Goal: Task Accomplishment & Management: Complete application form

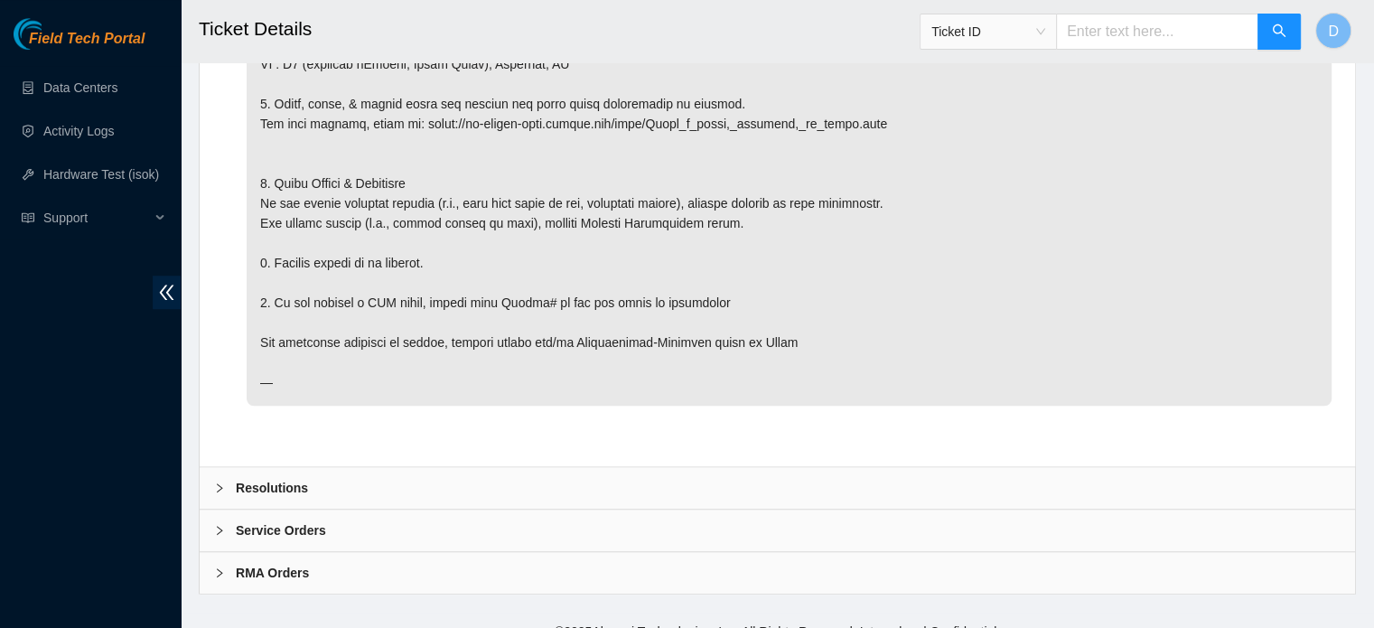
scroll to position [1459, 0]
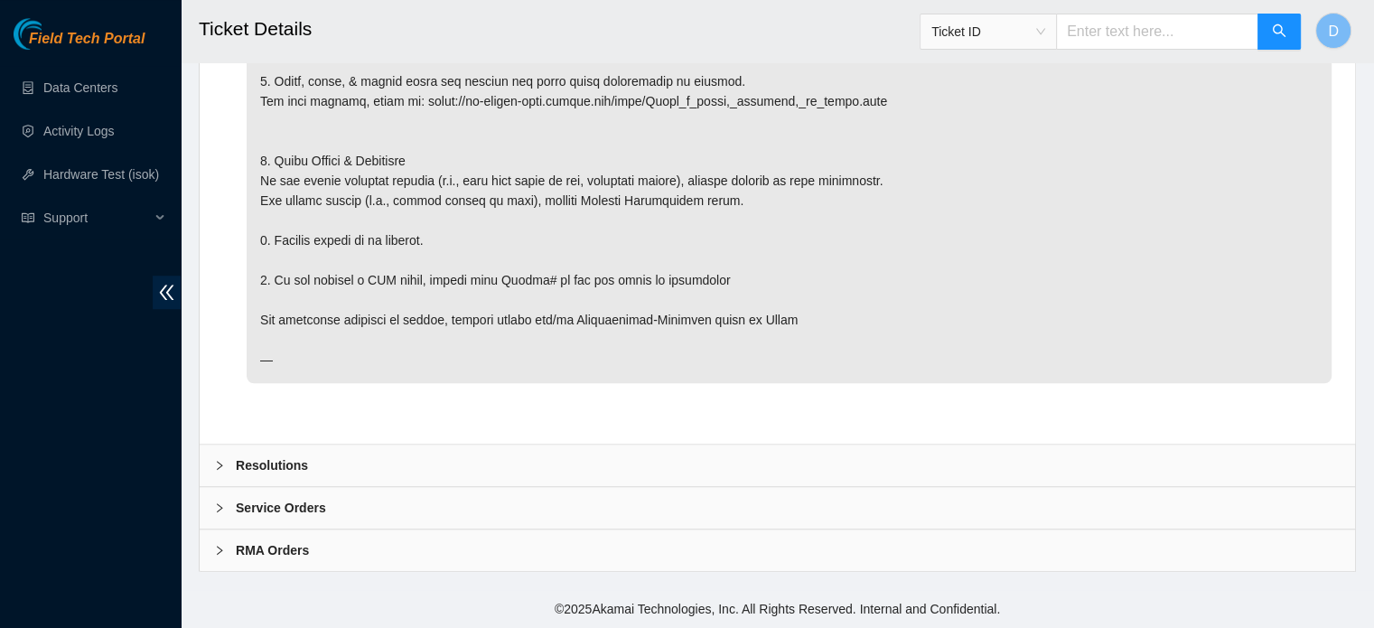
click at [362, 464] on div "Resolutions" at bounding box center [777, 465] width 1155 height 42
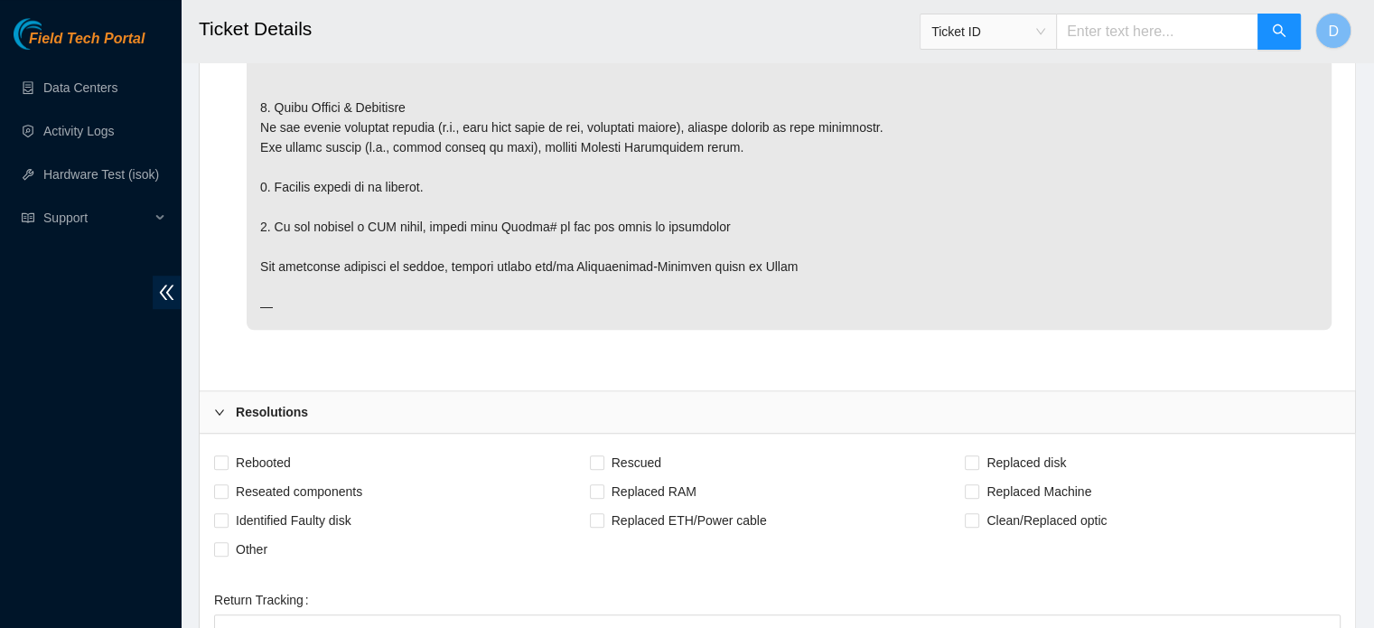
scroll to position [1886, 0]
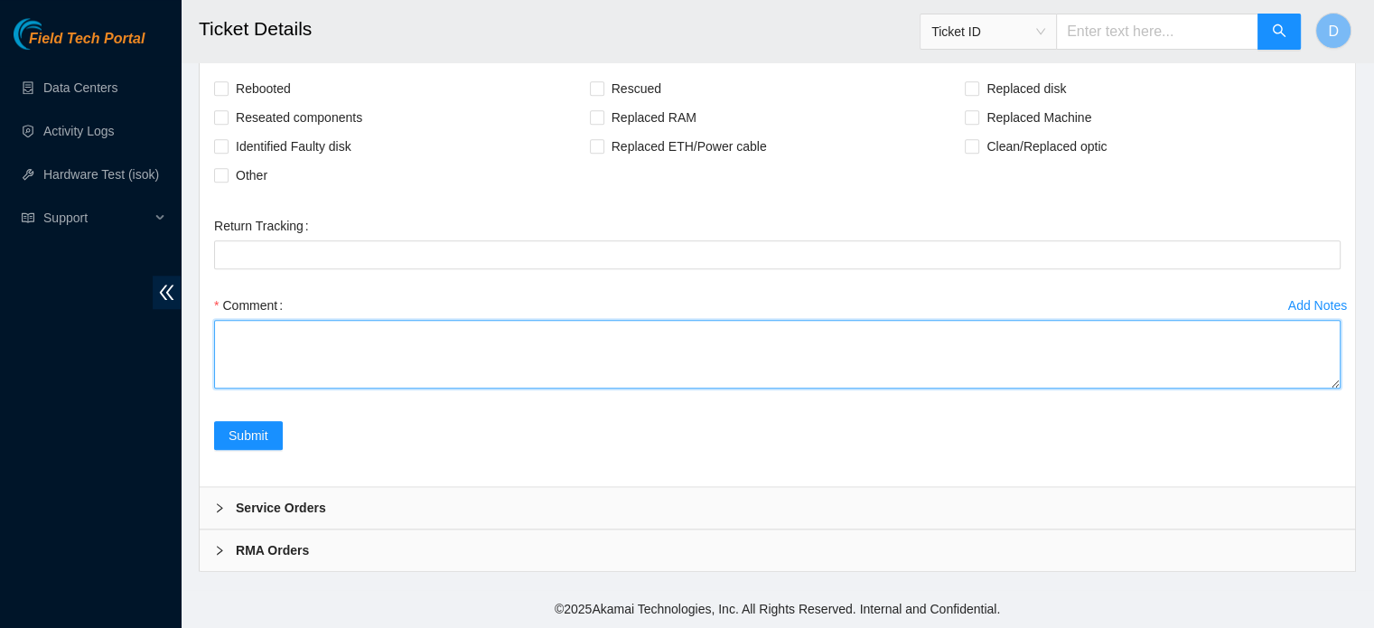
click at [314, 359] on textarea "Comment" at bounding box center [777, 354] width 1126 height 69
paste textarea "[DATE]"
paste textarea "r14.spine101.ewr04.fab"
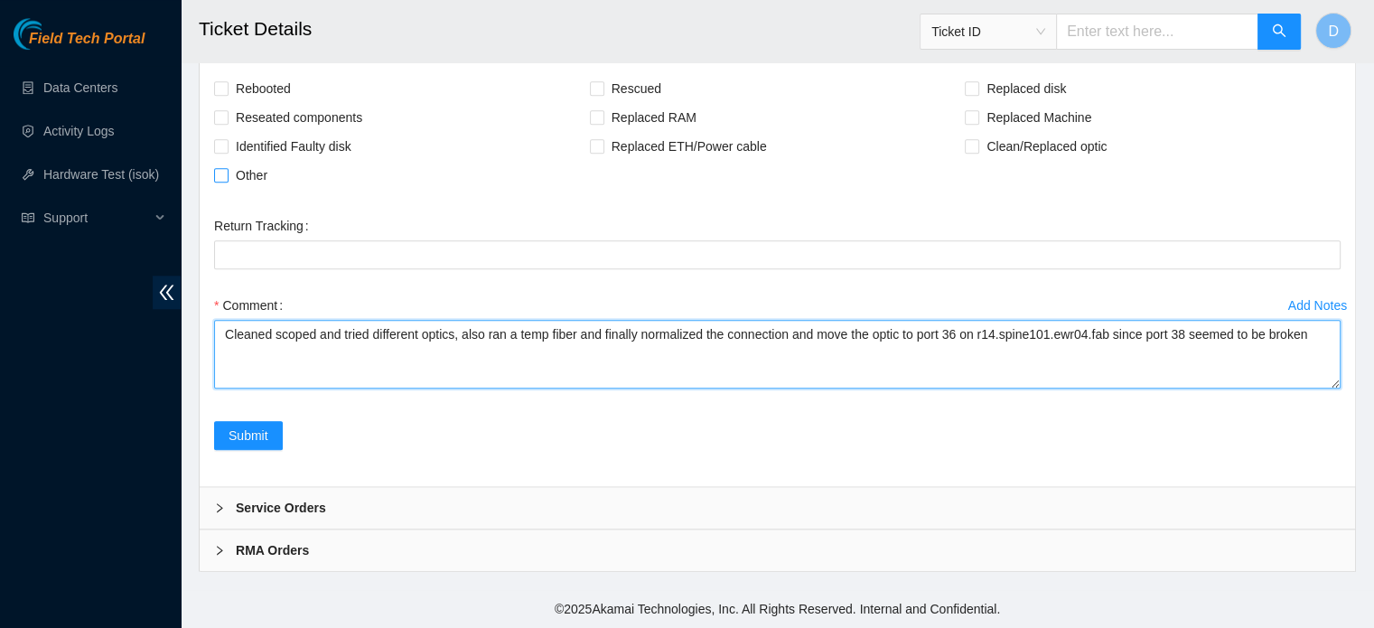
type textarea "Cleaned scoped and tried different optics, also ran a temp fiber and finally no…"
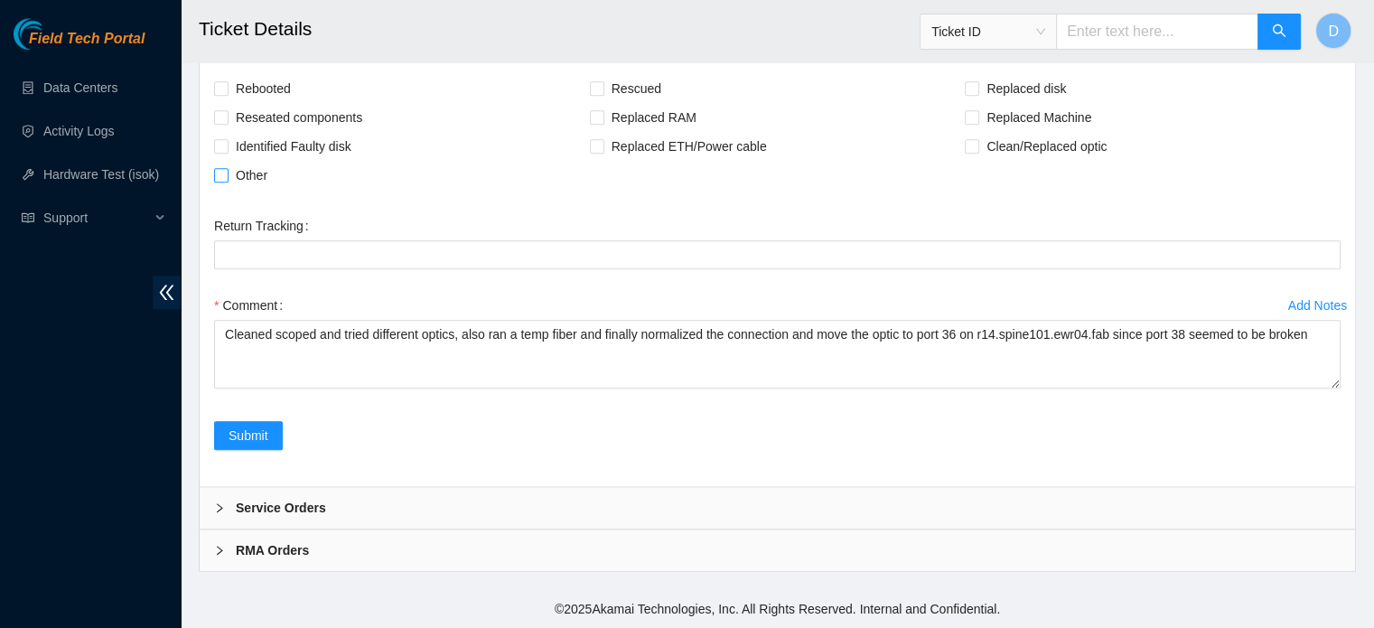
click at [235, 172] on span "Other" at bounding box center [251, 175] width 46 height 29
click at [227, 172] on input "Other" at bounding box center [220, 174] width 13 height 13
checkbox input "true"
click at [358, 117] on span "Reseated components" at bounding box center [298, 117] width 141 height 29
click at [227, 117] on input "Reseated components" at bounding box center [220, 116] width 13 height 13
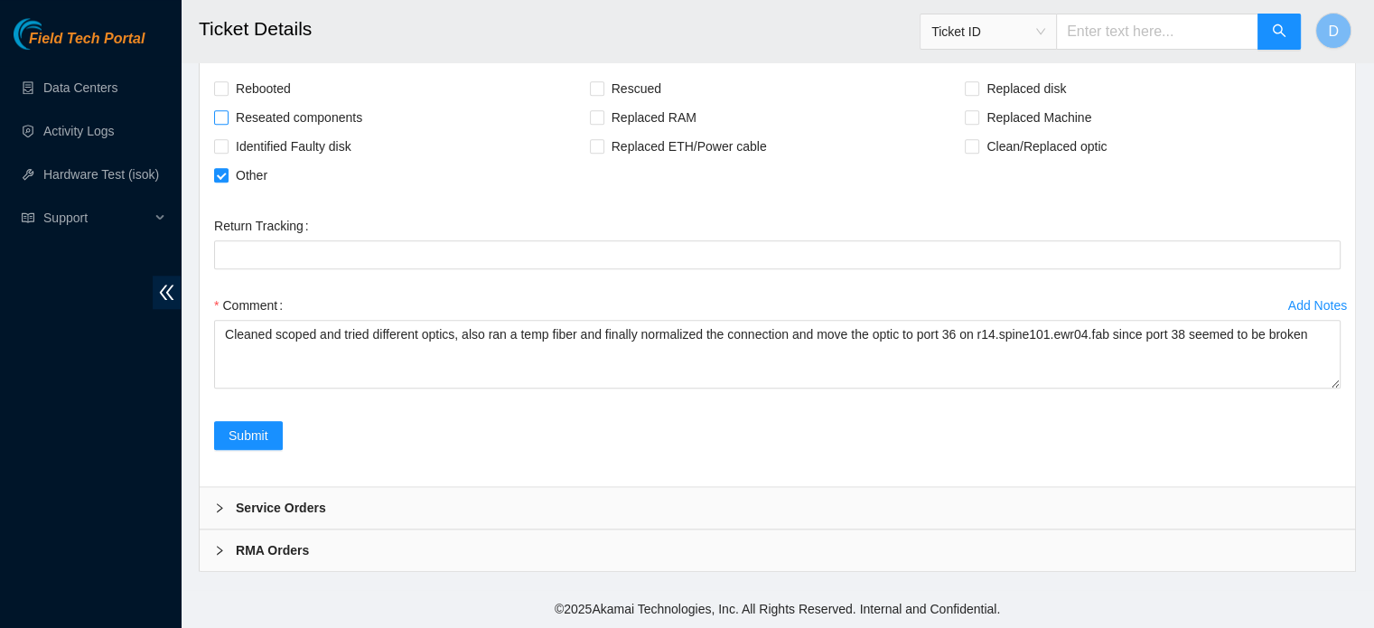
checkbox input "true"
click at [266, 431] on span "Submit" at bounding box center [248, 435] width 40 height 20
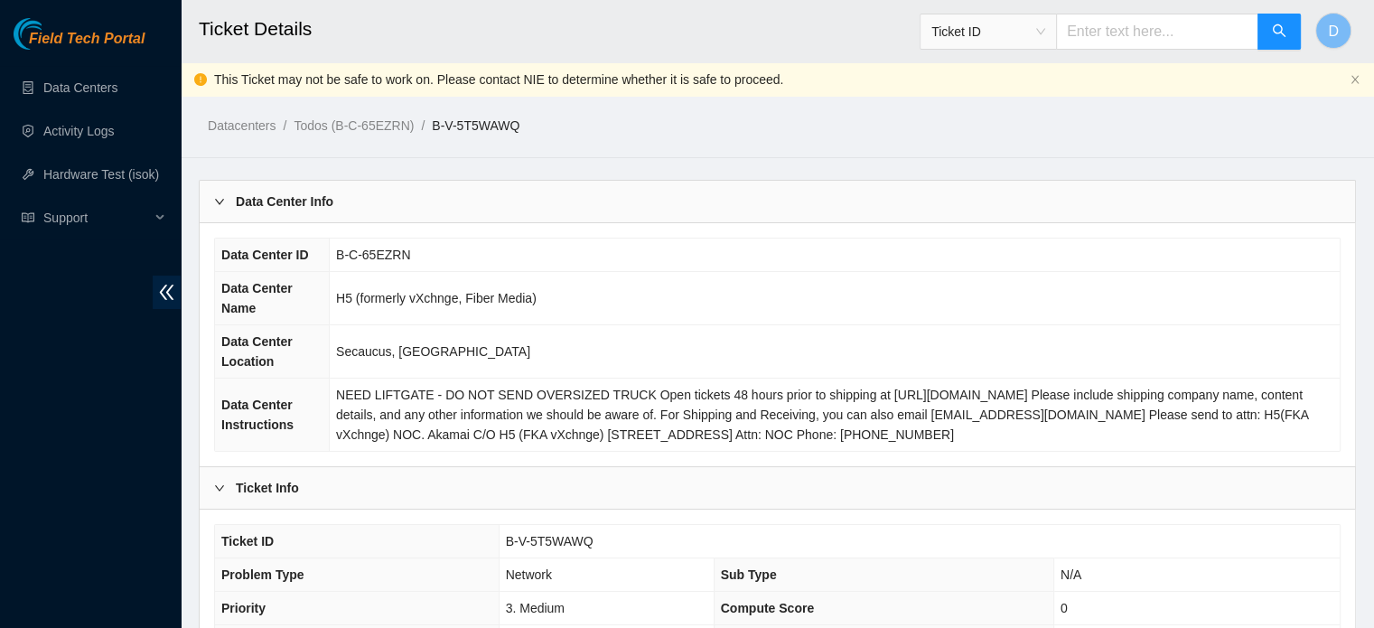
click at [0, 489] on div "Field Tech Portal Data Centers Activity Logs Hardware Test (isok) Support" at bounding box center [90, 323] width 181 height 610
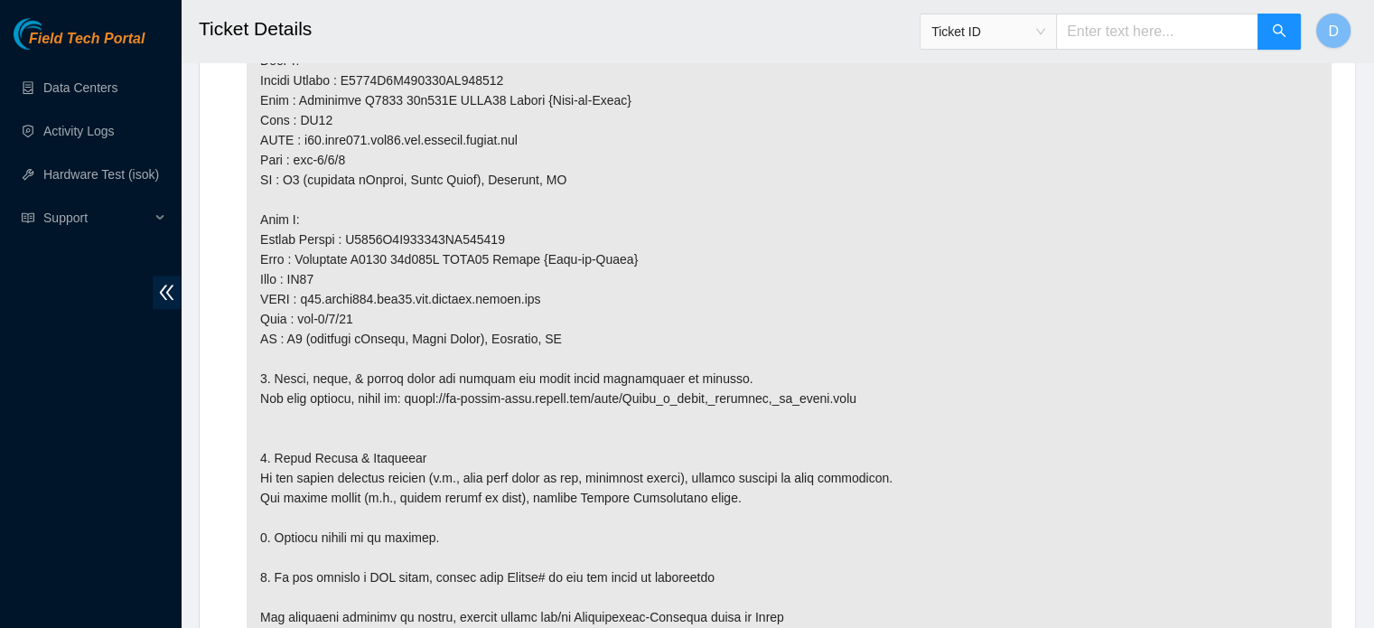
scroll to position [1440, 0]
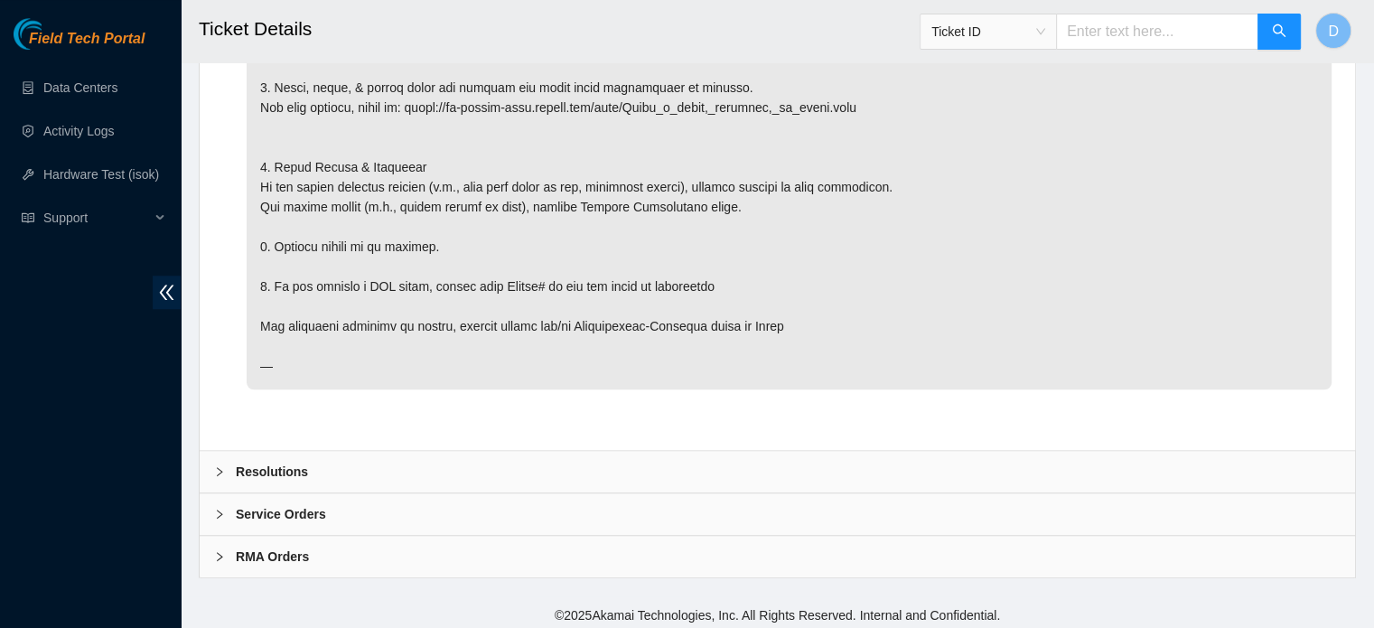
click at [277, 461] on b "Resolutions" at bounding box center [272, 471] width 72 height 20
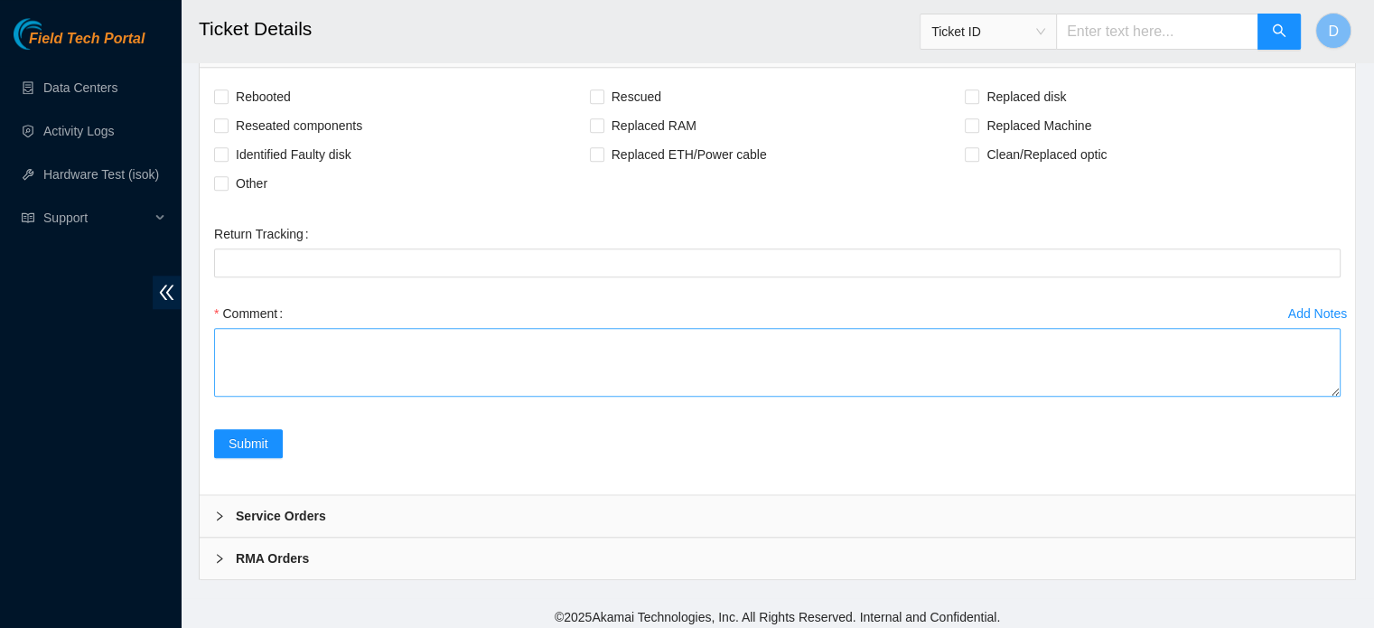
scroll to position [1867, 0]
click at [339, 370] on textarea "Comment" at bounding box center [777, 360] width 1126 height 69
type textarea "Cleaned, scoped and re patch both ends ."
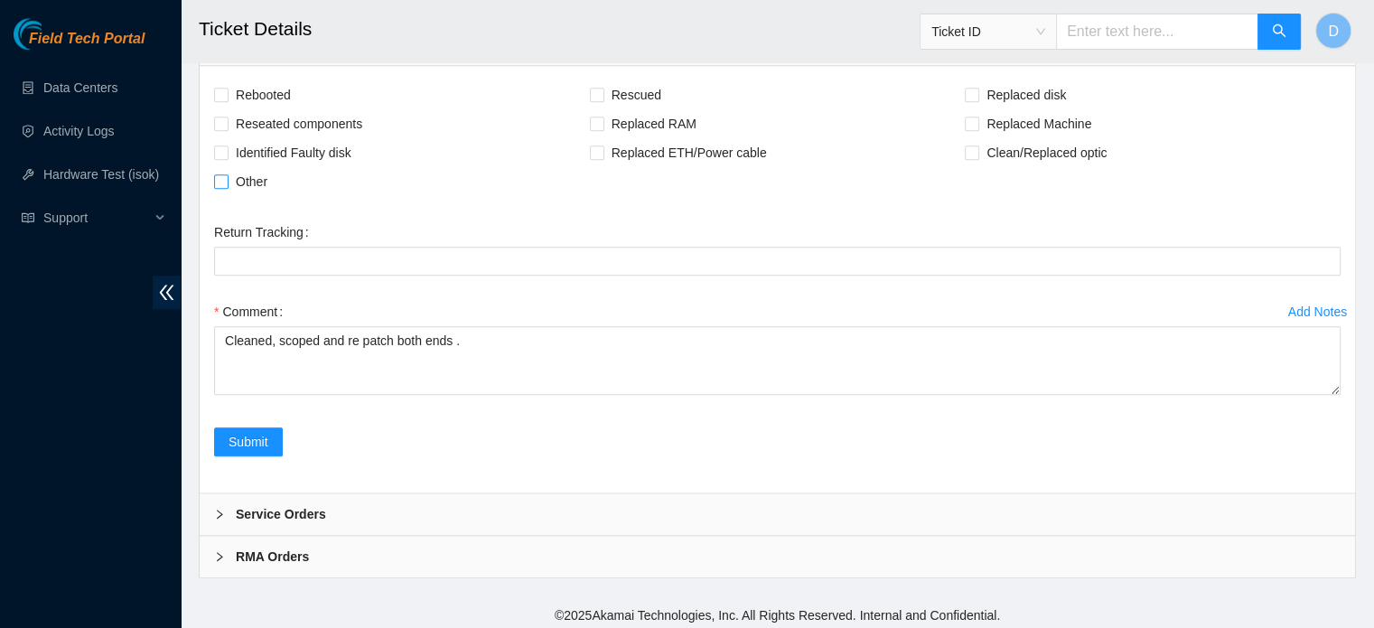
click at [260, 177] on span "Other" at bounding box center [251, 181] width 46 height 29
click at [227, 177] on input "Other" at bounding box center [220, 180] width 13 height 13
checkbox input "true"
click at [267, 438] on span "Submit" at bounding box center [248, 442] width 40 height 20
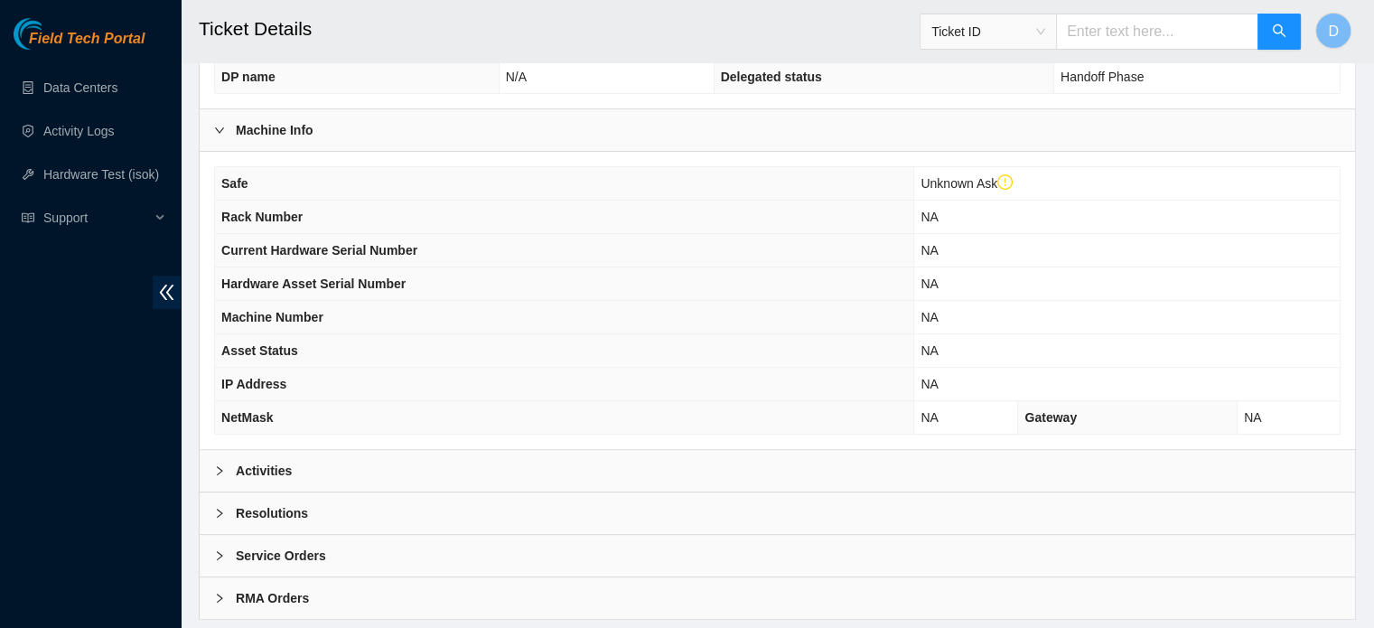
scroll to position [607, 0]
